Goal: Book appointment/travel/reservation

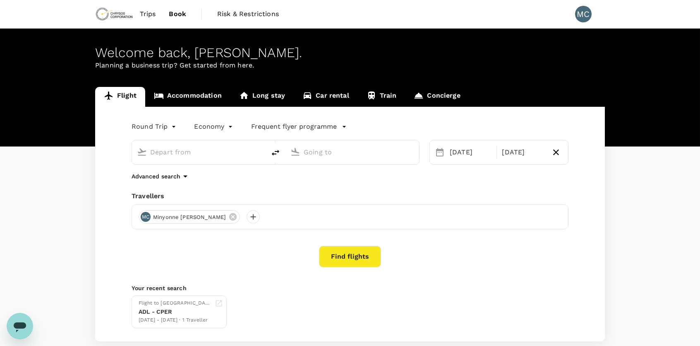
type input "Adelaide (ADL)"
type input "[GEOGRAPHIC_DATA], [GEOGRAPHIC_DATA] (any)"
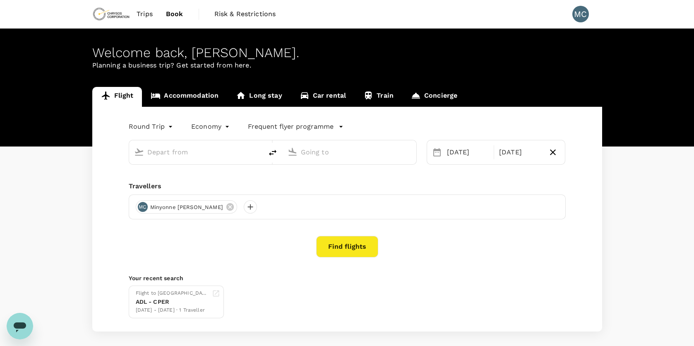
type input "Adelaide (ADL)"
type input "[GEOGRAPHIC_DATA], [GEOGRAPHIC_DATA] (any)"
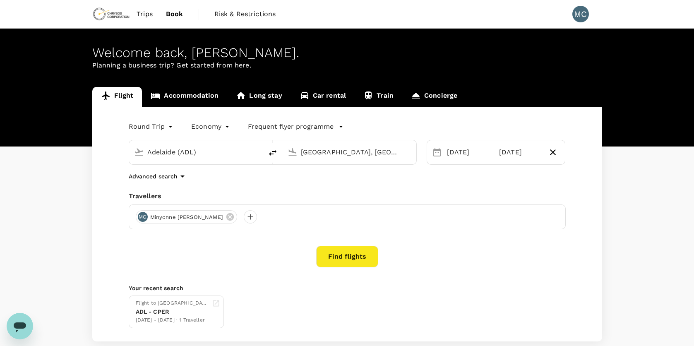
click at [201, 156] on input "Adelaide (ADL)" at bounding box center [196, 152] width 98 height 13
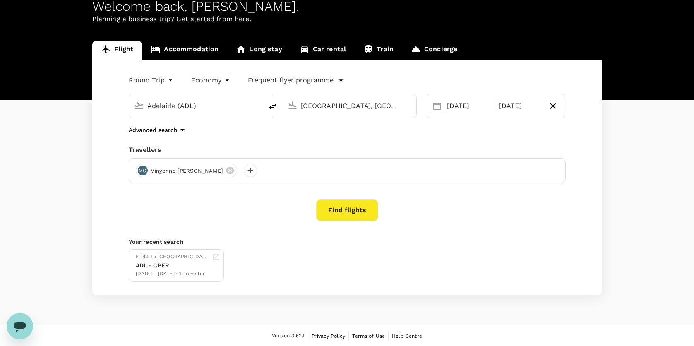
scroll to position [5, 0]
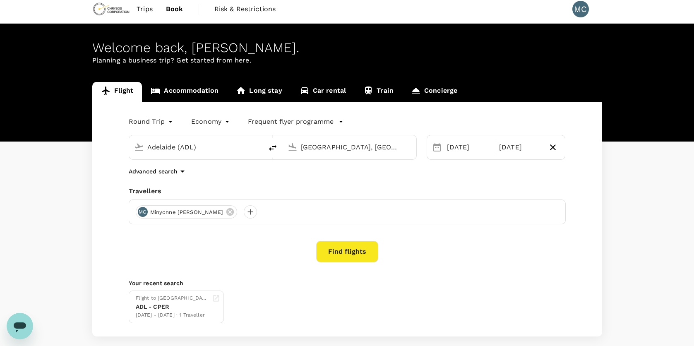
click at [148, 9] on span "Trips" at bounding box center [145, 9] width 16 height 10
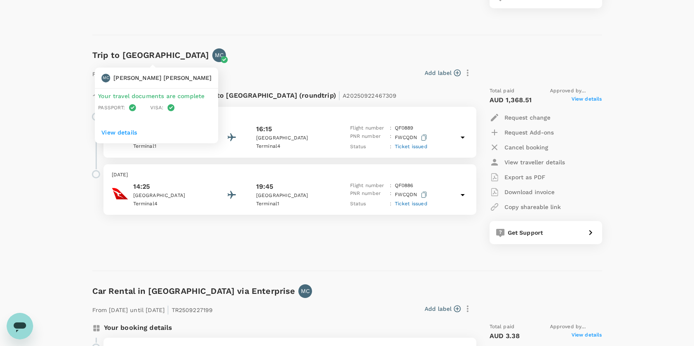
scroll to position [290, 0]
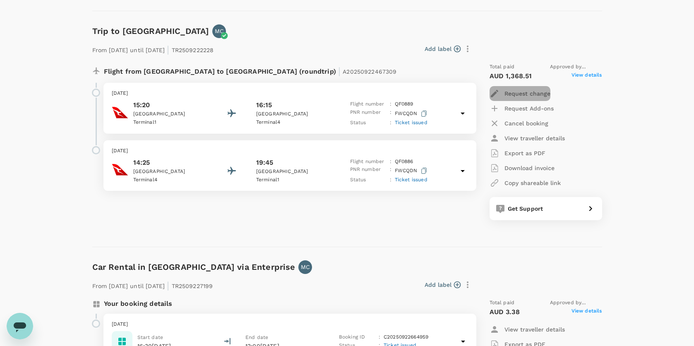
click at [515, 94] on p "Request change" at bounding box center [528, 93] width 46 height 8
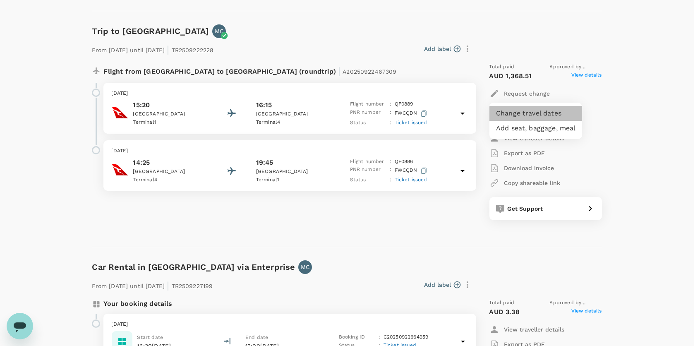
click at [520, 115] on li "Change travel dates" at bounding box center [536, 113] width 93 height 15
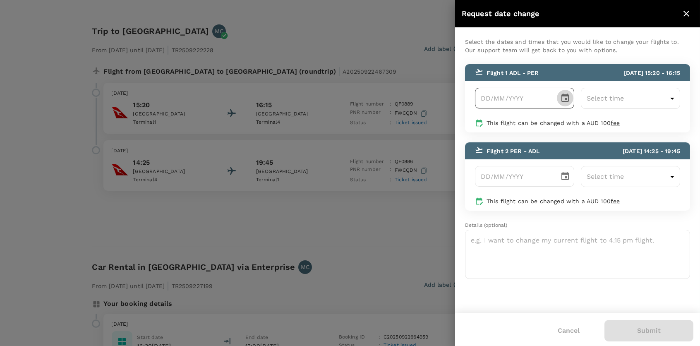
click at [565, 101] on icon "Choose date" at bounding box center [565, 98] width 10 height 10
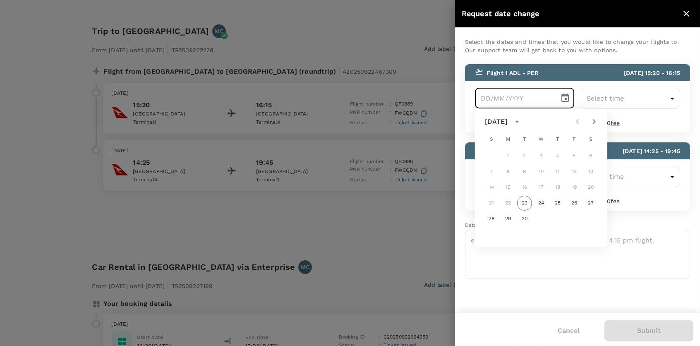
click at [591, 121] on icon "Next month" at bounding box center [594, 122] width 10 height 10
click at [543, 186] on button "15" at bounding box center [541, 187] width 15 height 15
type input "[DATE]"
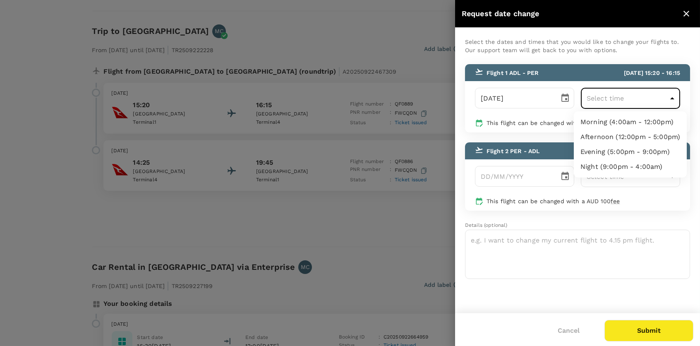
click at [666, 97] on body "Trips Book Risk & Restrictions MC Trips ​ ​ Upcoming Past Cancelled/Rejected Wh…" at bounding box center [350, 108] width 700 height 797
click at [583, 120] on li "Morning (4:00am - 12:00pm)" at bounding box center [630, 122] width 113 height 15
type input "04:00-12:00"
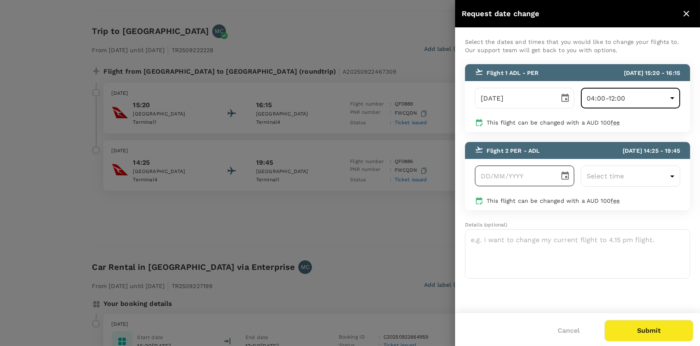
type input "DD/MM/YYYY"
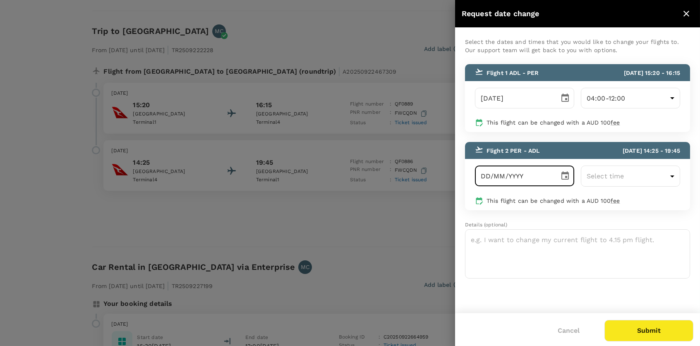
click at [538, 176] on input "DD/MM/YYYY" at bounding box center [514, 176] width 79 height 21
click at [690, 12] on icon "close" at bounding box center [687, 14] width 10 height 10
